Goal: Task Accomplishment & Management: Manage account settings

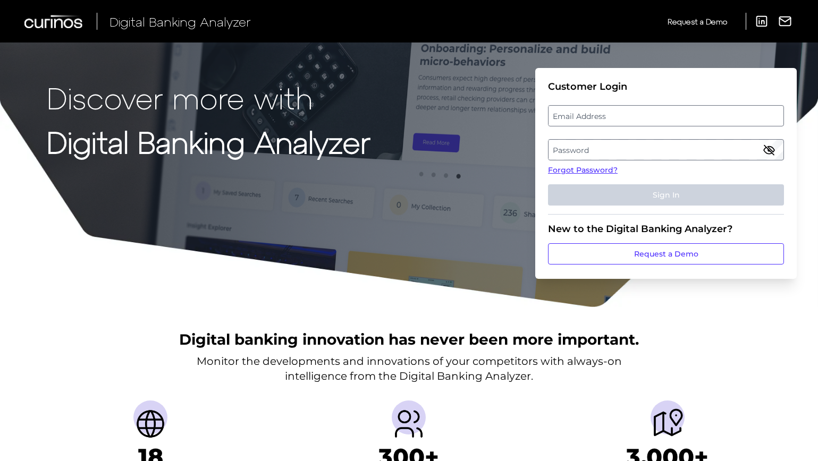
click at [622, 119] on label "Email Address" at bounding box center [666, 115] width 234 height 19
click at [622, 119] on input "email" at bounding box center [666, 115] width 236 height 21
click at [599, 118] on input "Email Address" at bounding box center [666, 115] width 236 height 21
click at [573, 155] on label "Password" at bounding box center [666, 149] width 234 height 19
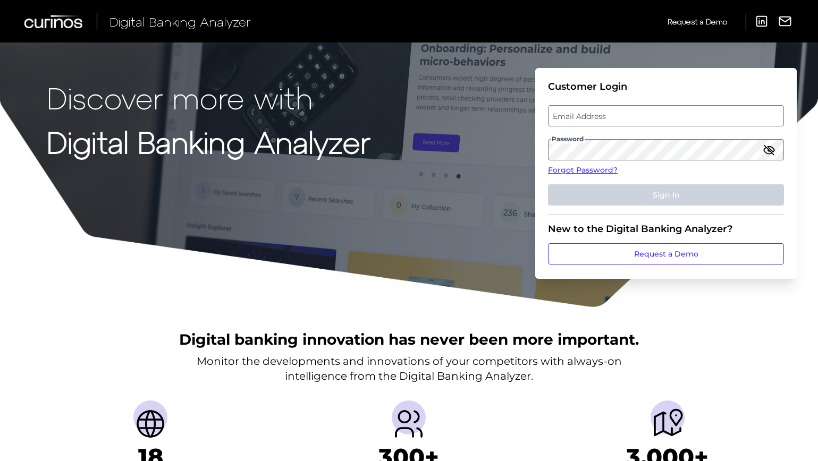
click at [568, 124] on label "Email Address" at bounding box center [666, 115] width 234 height 19
click at [568, 124] on input "email" at bounding box center [666, 115] width 236 height 21
click at [568, 124] on input "Email Address" at bounding box center [666, 115] width 236 height 21
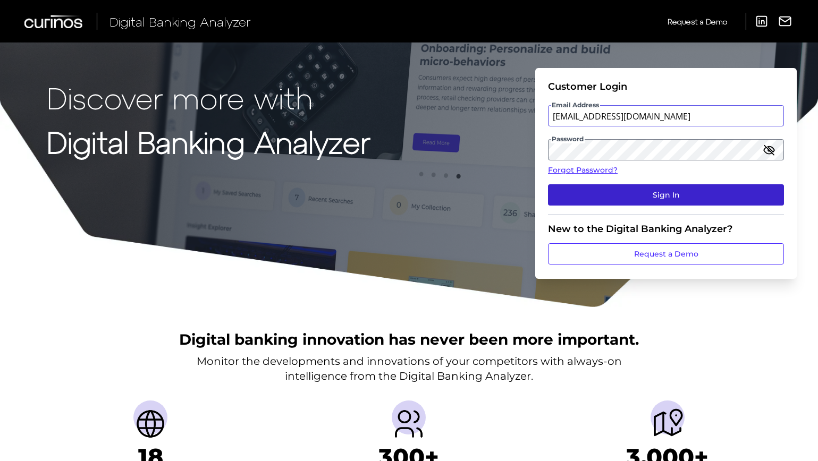
type input "[EMAIL_ADDRESS][DOMAIN_NAME]"
click at [602, 191] on button "Sign In" at bounding box center [666, 194] width 236 height 21
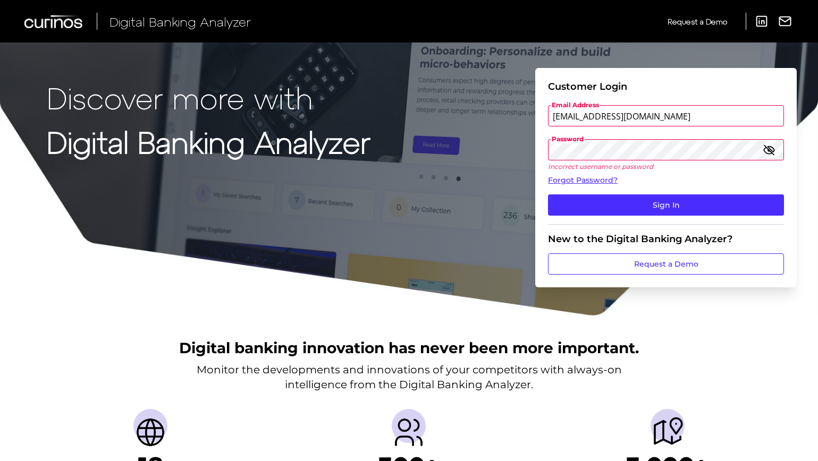
drag, startPoint x: 688, startPoint y: 118, endPoint x: 352, endPoint y: 128, distance: 336.1
click at [354, 128] on div "Discover more with Digital Banking Analyzer Customer Login Email Address [EMAIL…" at bounding box center [409, 158] width 818 height 317
click at [770, 149] on icon "button" at bounding box center [769, 150] width 13 height 13
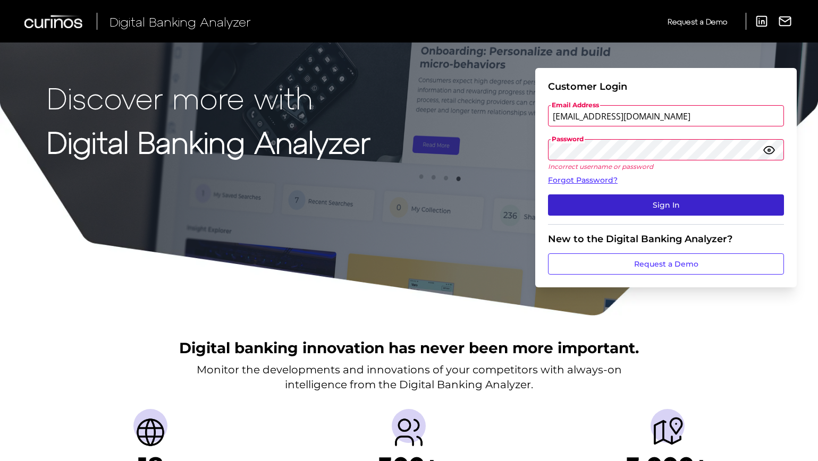
click at [665, 204] on button "Sign In" at bounding box center [666, 205] width 236 height 21
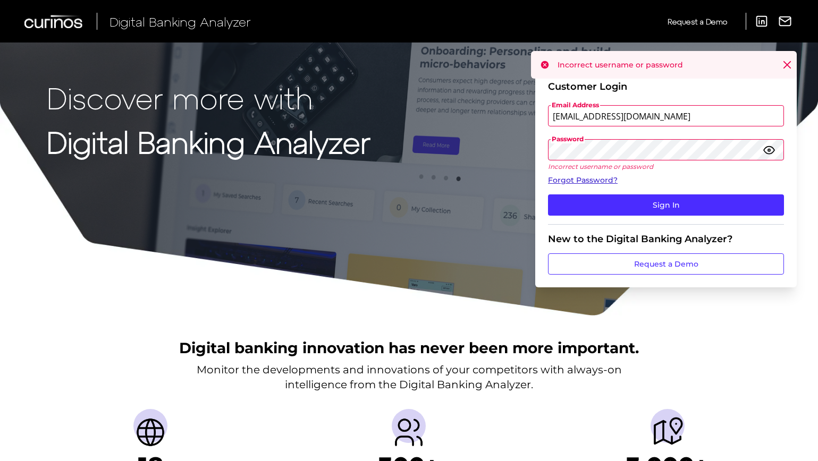
click at [578, 181] on link "Forgot Password?" at bounding box center [666, 180] width 236 height 11
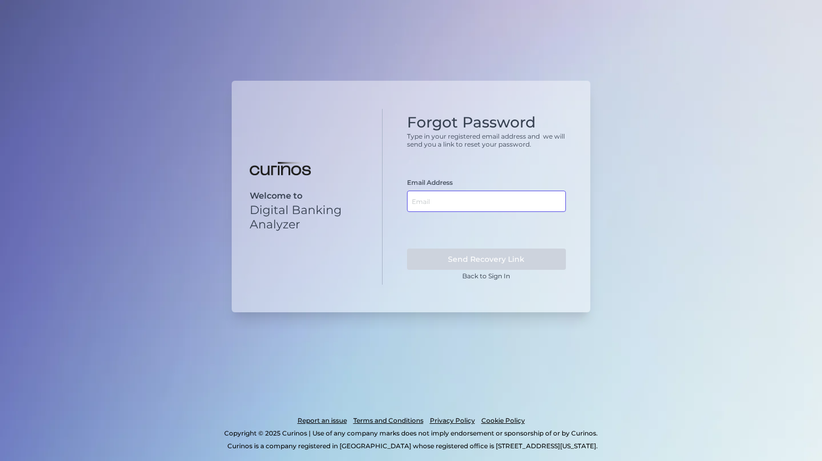
click at [488, 199] on input "text" at bounding box center [486, 201] width 159 height 21
click at [474, 203] on input "text" at bounding box center [486, 201] width 159 height 21
drag, startPoint x: 456, startPoint y: 207, endPoint x: 280, endPoint y: 195, distance: 176.4
click at [287, 196] on div "Welcome to Digital Banking Analyzer Forgot Password Type in your registered ema…" at bounding box center [411, 197] width 359 height 232
paste input "[EMAIL_ADDRESS][DOMAIN_NAME]"
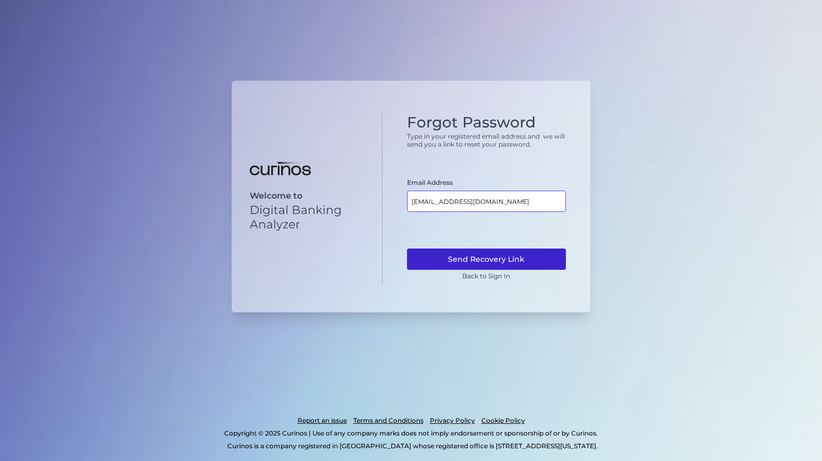
type input "[EMAIL_ADDRESS][DOMAIN_NAME]"
click at [423, 260] on button "Send Recovery Link" at bounding box center [486, 259] width 159 height 21
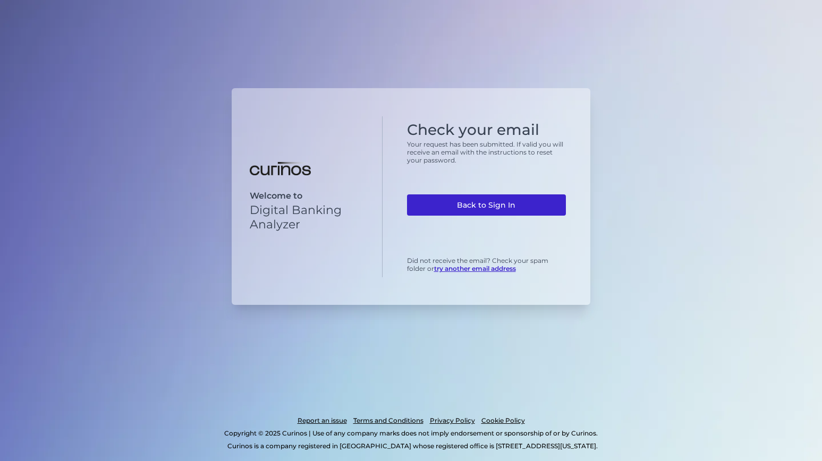
click at [484, 206] on link "Back to Sign In" at bounding box center [486, 205] width 159 height 21
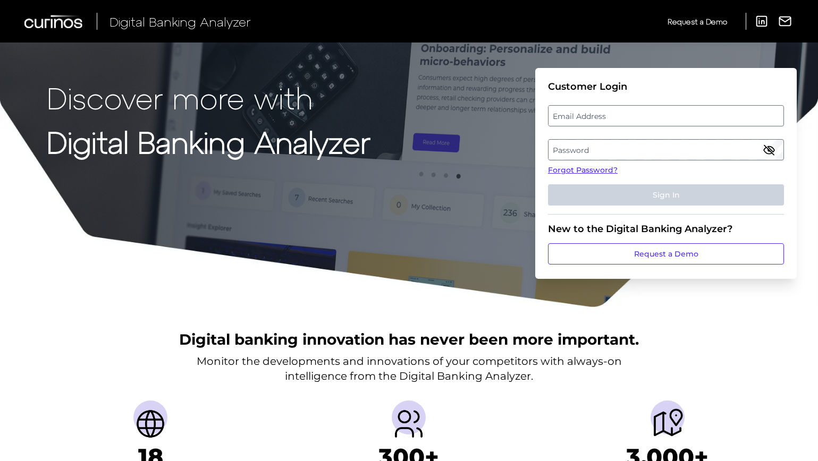
click at [581, 112] on label "Email Address" at bounding box center [666, 115] width 234 height 19
click at [581, 112] on input "email" at bounding box center [666, 115] width 236 height 21
click at [581, 116] on input "Email Address" at bounding box center [666, 115] width 236 height 21
type input "[EMAIL_ADDRESS][DOMAIN_NAME]"
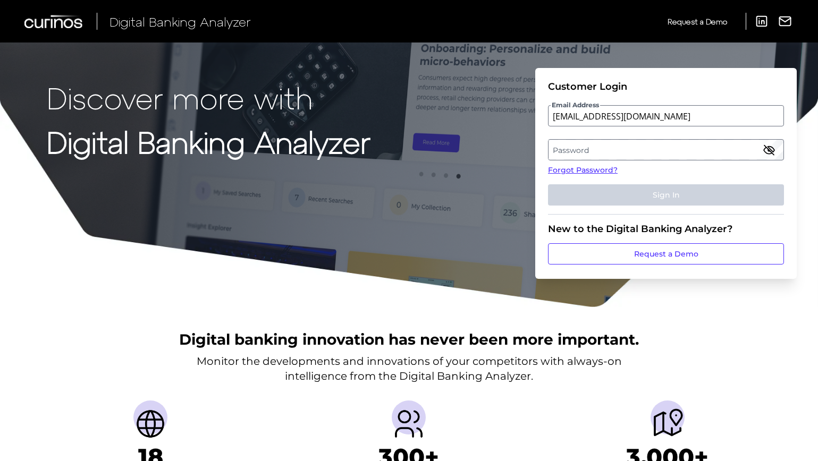
click at [617, 155] on label "Password" at bounding box center [666, 149] width 234 height 19
click at [582, 112] on label "Email Address" at bounding box center [666, 115] width 234 height 19
click at [582, 112] on input "email" at bounding box center [666, 115] width 236 height 21
click at [580, 156] on label "Password" at bounding box center [666, 149] width 234 height 19
click at [585, 123] on label "Email Address" at bounding box center [666, 115] width 234 height 19
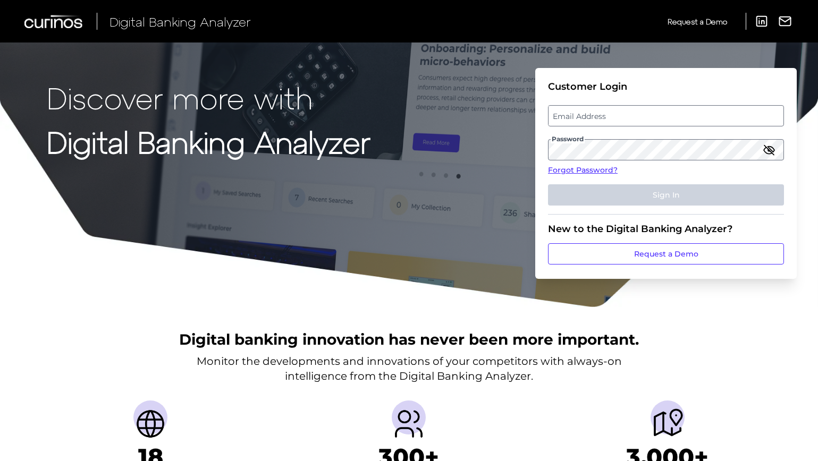
click at [585, 123] on input "email" at bounding box center [666, 115] width 236 height 21
click at [587, 114] on input "Email Address" at bounding box center [666, 115] width 236 height 21
type input "[EMAIL_ADDRESS][DOMAIN_NAME]"
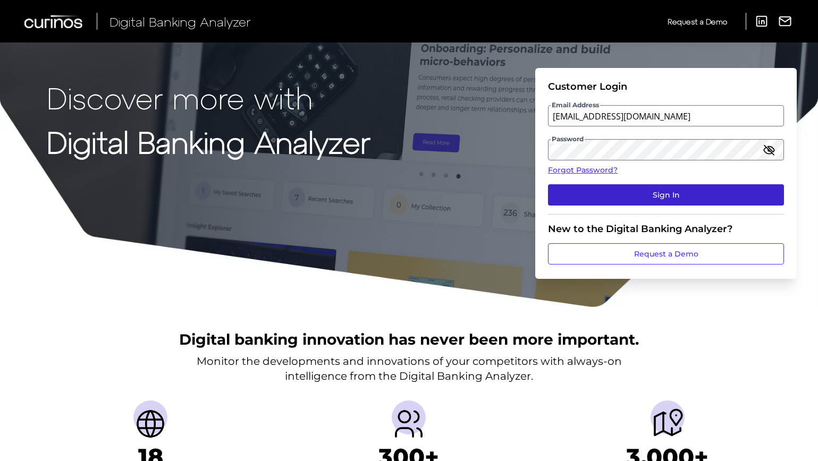
click at [625, 198] on button "Sign In" at bounding box center [666, 194] width 236 height 21
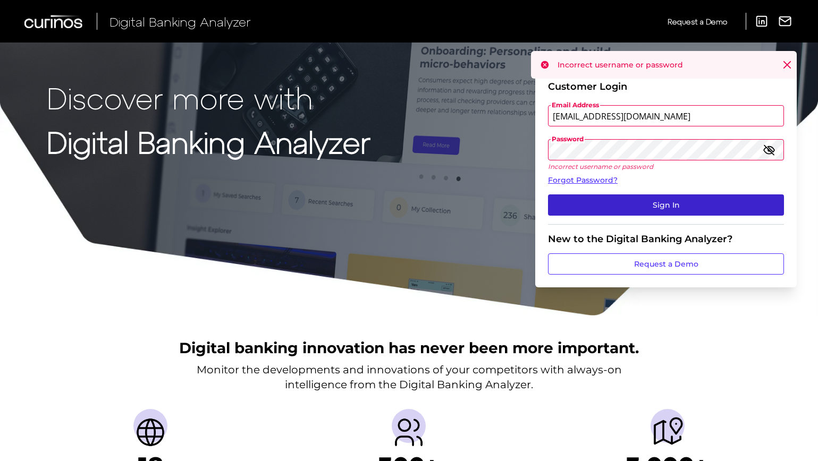
click at [616, 200] on button "Sign In" at bounding box center [666, 205] width 236 height 21
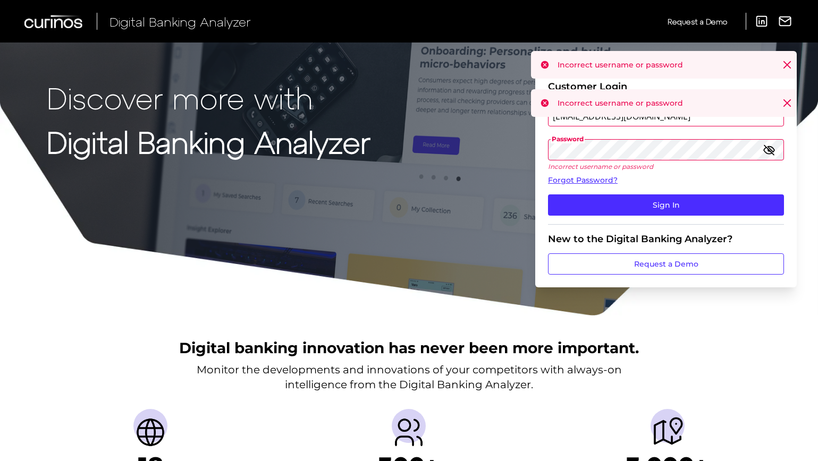
click at [606, 120] on input "[EMAIL_ADDRESS][DOMAIN_NAME]" at bounding box center [666, 115] width 236 height 21
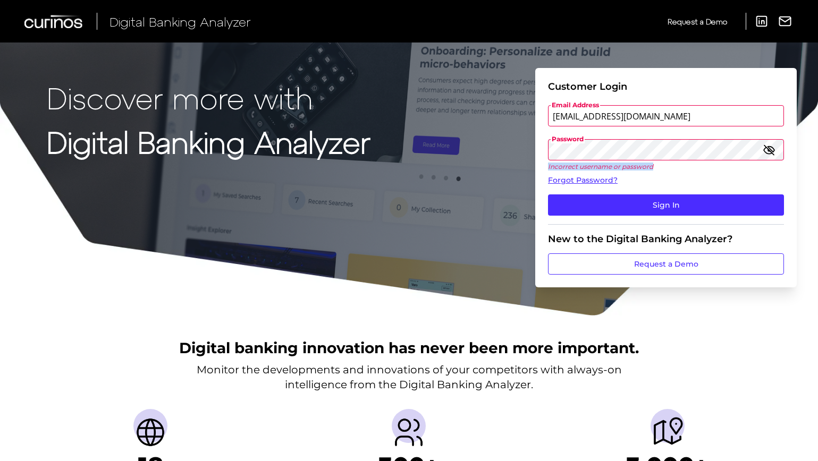
drag, startPoint x: 548, startPoint y: 168, endPoint x: 656, endPoint y: 169, distance: 107.9
click at [656, 168] on form "Customer Login Email Address kayin.siu@nationwide.co.uk Password Incorrect user…" at bounding box center [666, 178] width 262 height 220
copy p "Incorrect username or password"
